Goal: Register for event/course

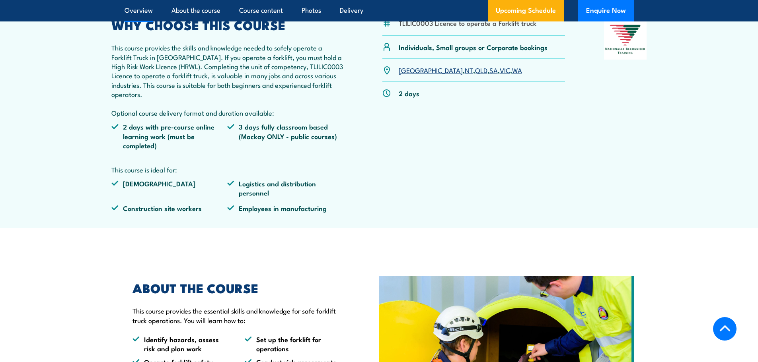
scroll to position [285, 0]
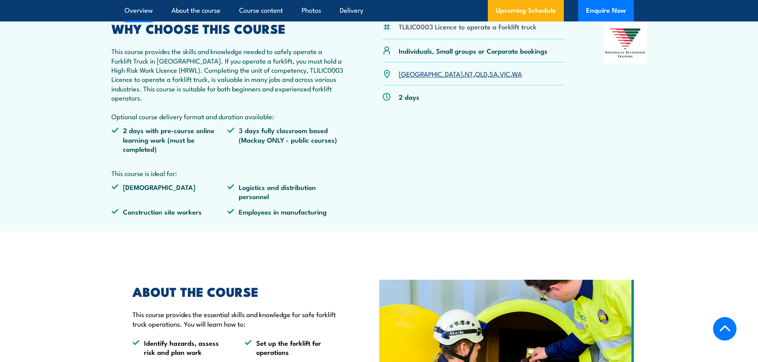
click at [441, 213] on div "TLILIC0003 Licence to operate a Forklift truck Individuals, Small groups or Cor…" at bounding box center [473, 123] width 183 height 200
click at [512, 73] on link "WA" at bounding box center [517, 74] width 10 height 10
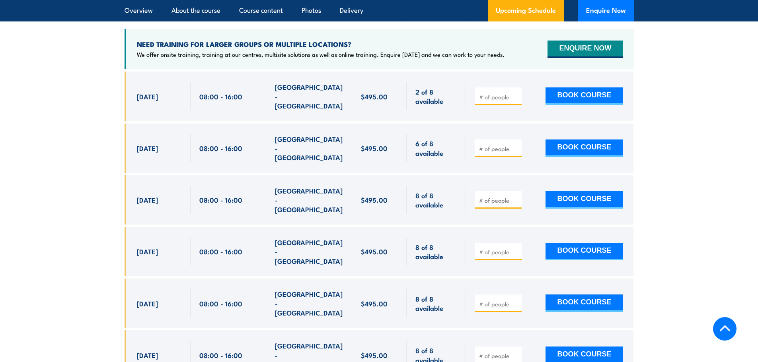
scroll to position [1438, 0]
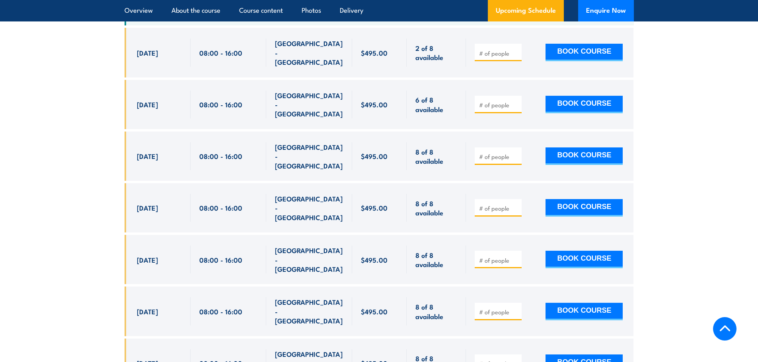
click at [758, 218] on section "UPCOMING SCHEDULE FOR - "Licence to operate a forklift truck Training" 12/08/20…" at bounding box center [379, 230] width 758 height 650
drag, startPoint x: 758, startPoint y: 218, endPoint x: 754, endPoint y: 224, distance: 7.1
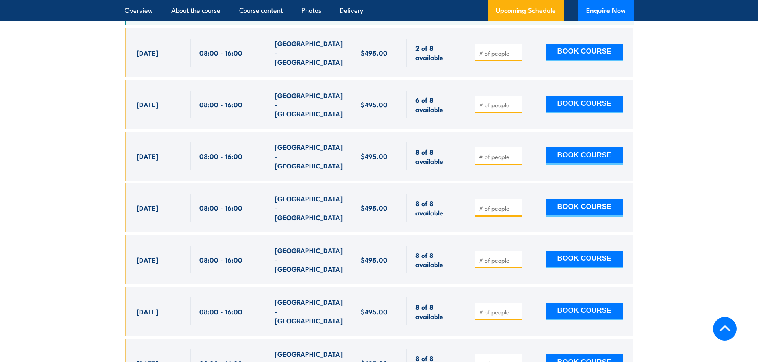
click at [756, 222] on section "UPCOMING SCHEDULE FOR - "Licence to operate a forklift truck Training" 12/08/20…" at bounding box center [379, 230] width 758 height 650
drag, startPoint x: 752, startPoint y: 239, endPoint x: 750, endPoint y: 257, distance: 18.8
click at [750, 257] on section "UPCOMING SCHEDULE FOR - "Licence to operate a forklift truck Training" 12/08/20…" at bounding box center [379, 230] width 758 height 650
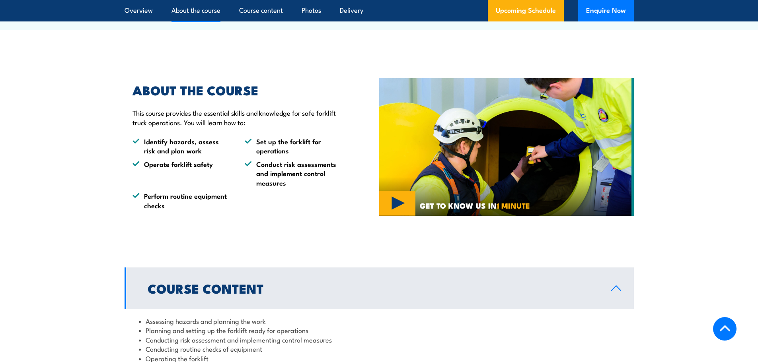
scroll to position [804, 0]
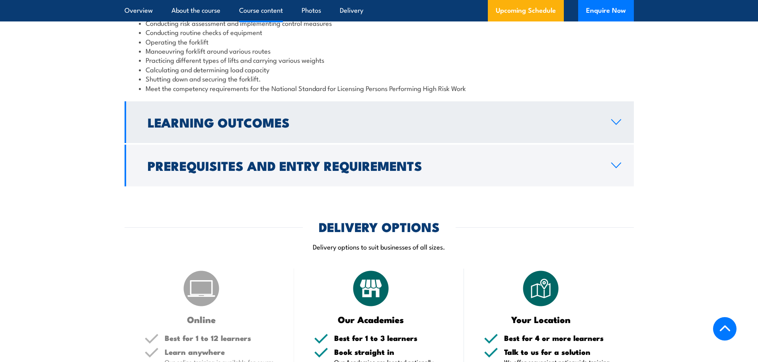
click at [616, 125] on icon at bounding box center [616, 122] width 9 height 5
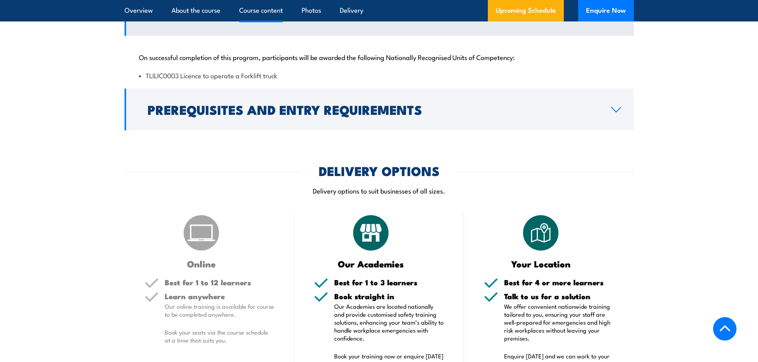
scroll to position [799, 0]
